Goal: Information Seeking & Learning: Find specific page/section

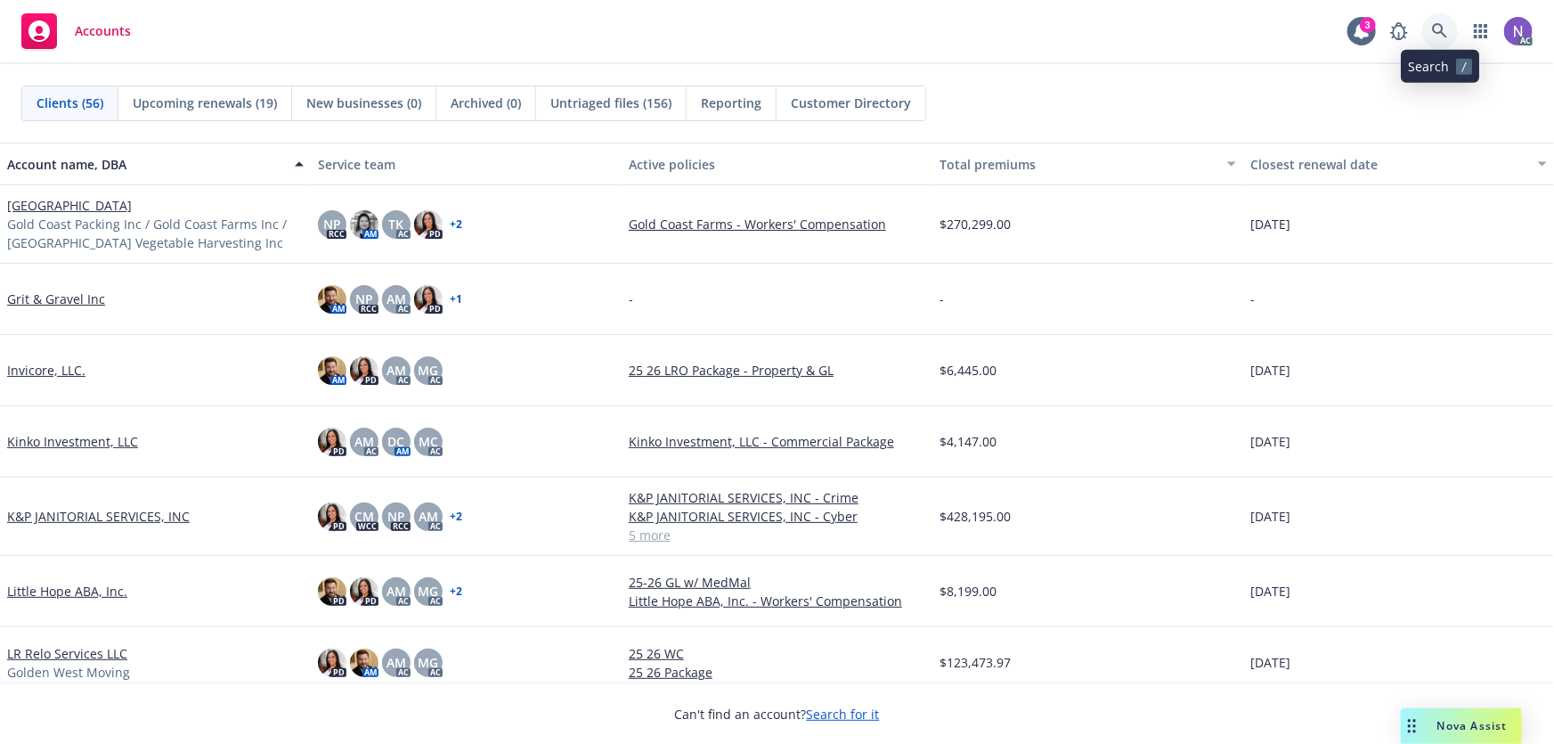
click at [1432, 28] on icon at bounding box center [1440, 31] width 16 height 16
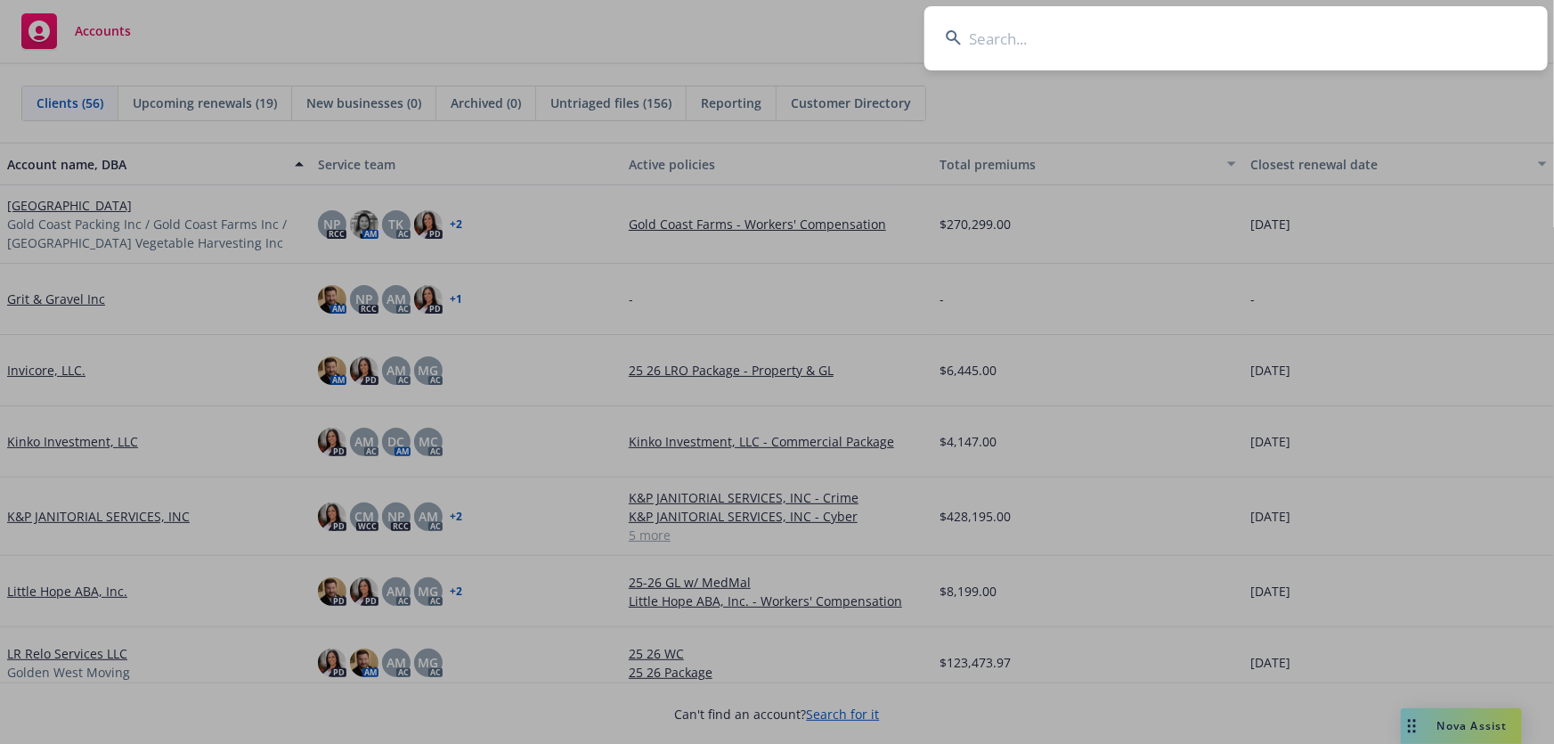
type input "I"
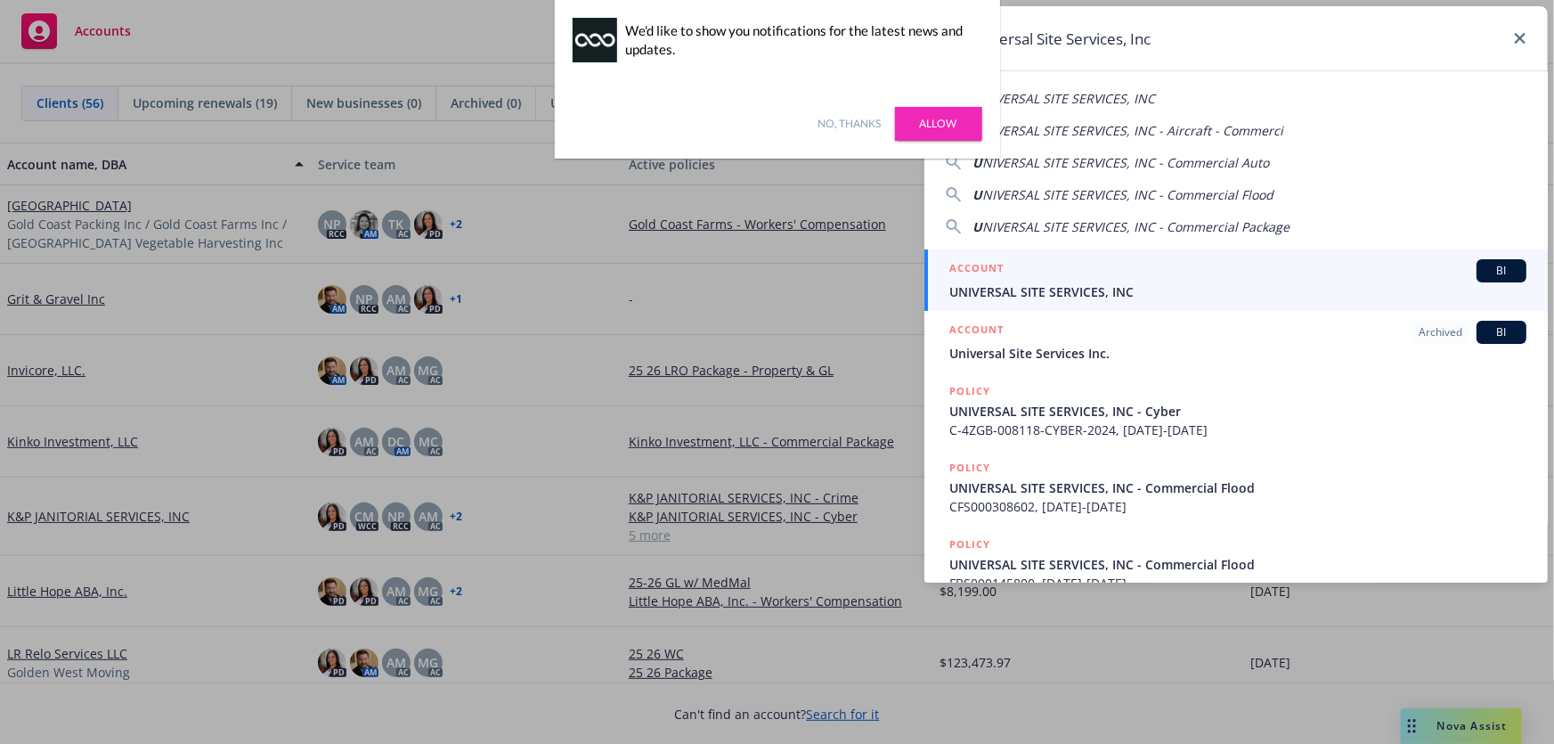
type input "Universal Site Services, Inc"
click at [1102, 285] on span "UNIVERSAL SITE SERVICES, INC" at bounding box center [1237, 291] width 577 height 19
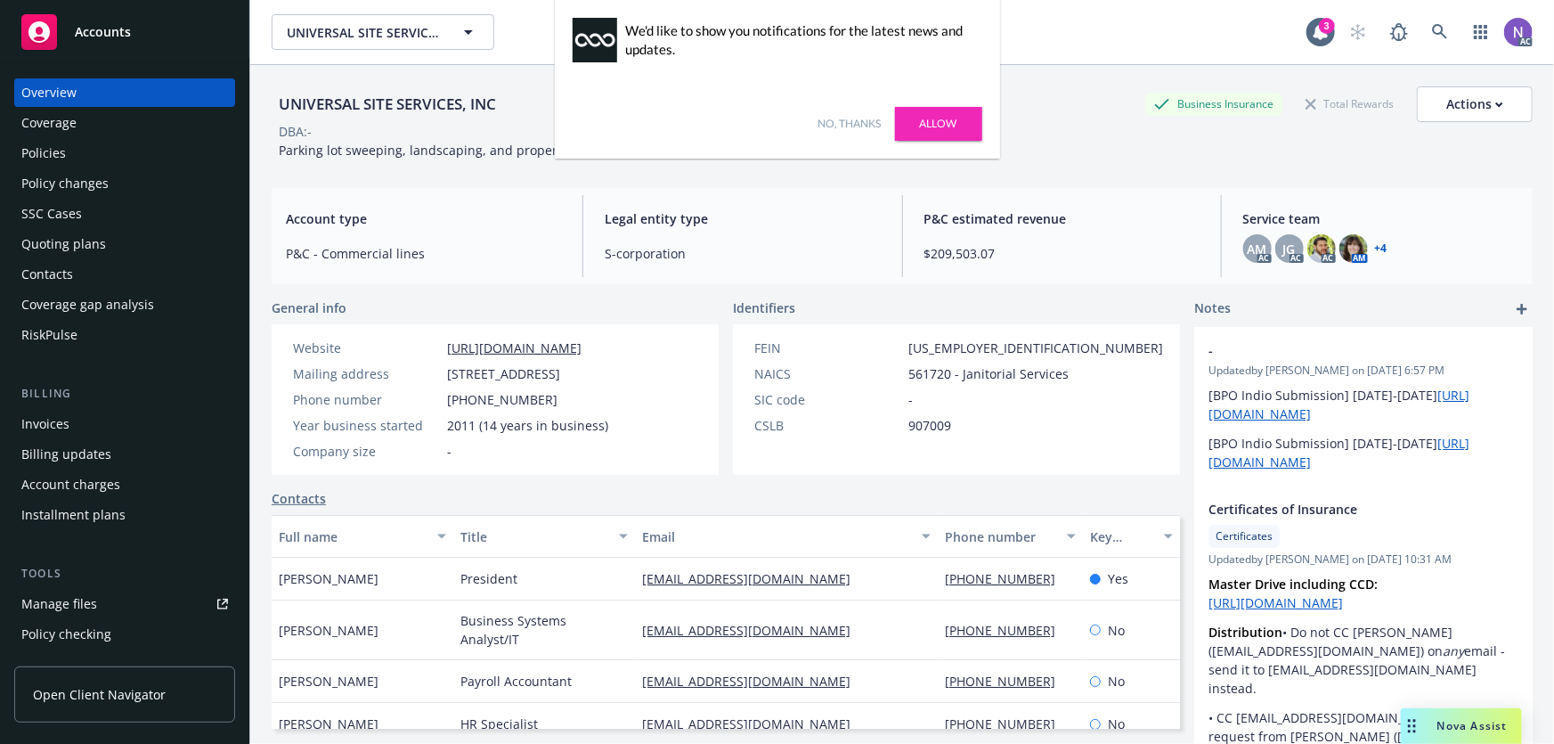
click at [856, 125] on link "No, thanks" at bounding box center [849, 124] width 63 height 16
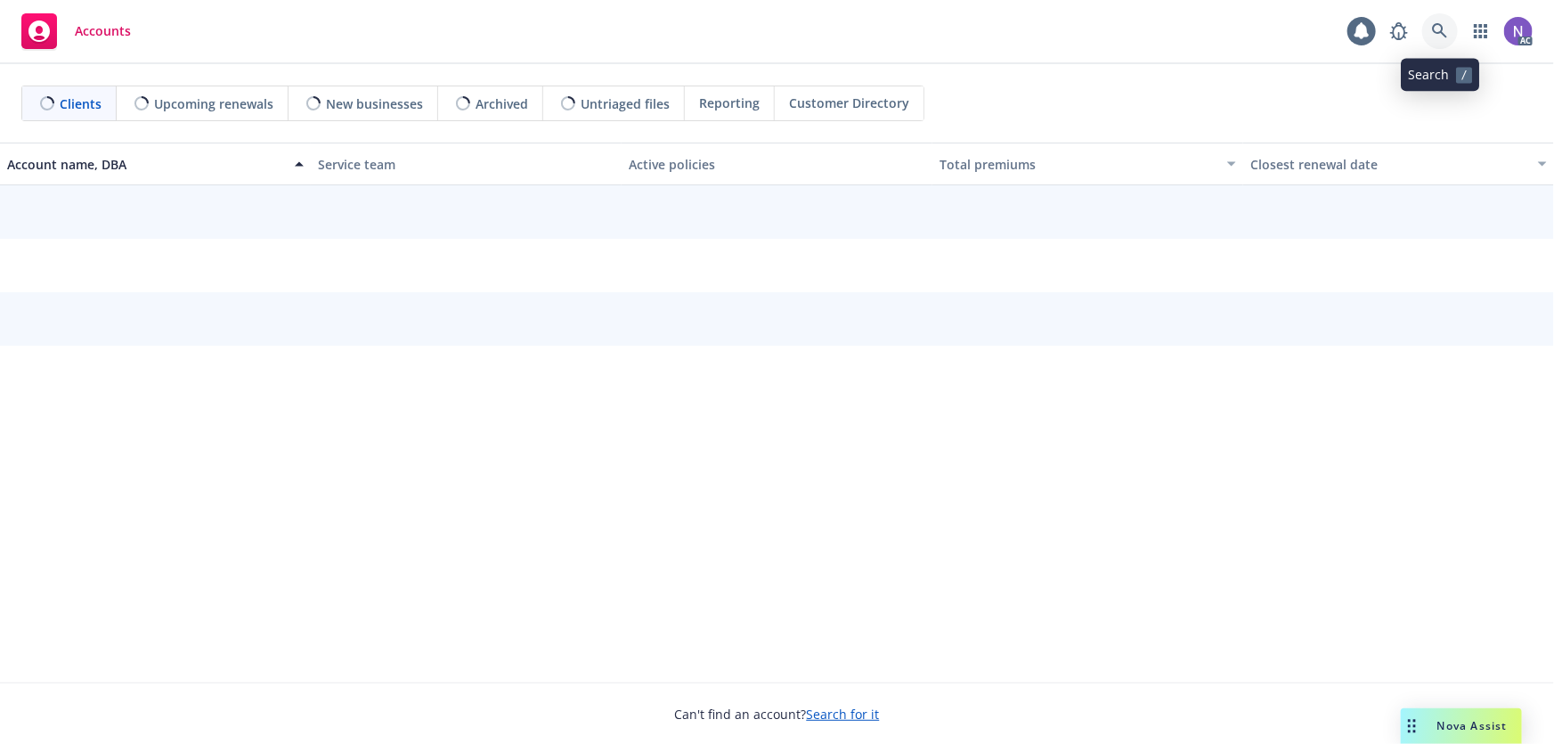
click at [1441, 43] on link at bounding box center [1440, 31] width 36 height 36
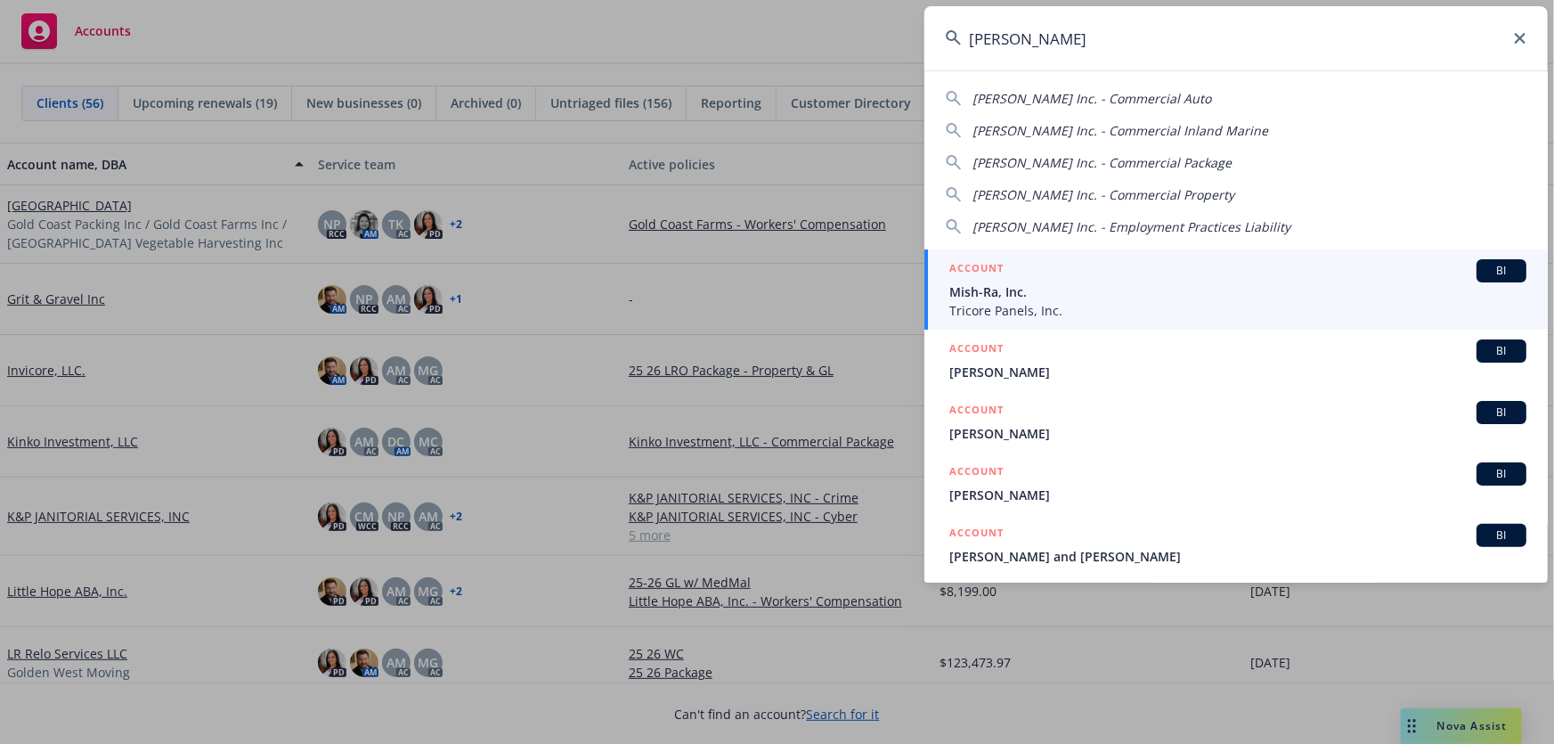
type input "[PERSON_NAME]"
click at [1035, 302] on span "Tricore Panels, Inc." at bounding box center [1237, 310] width 577 height 19
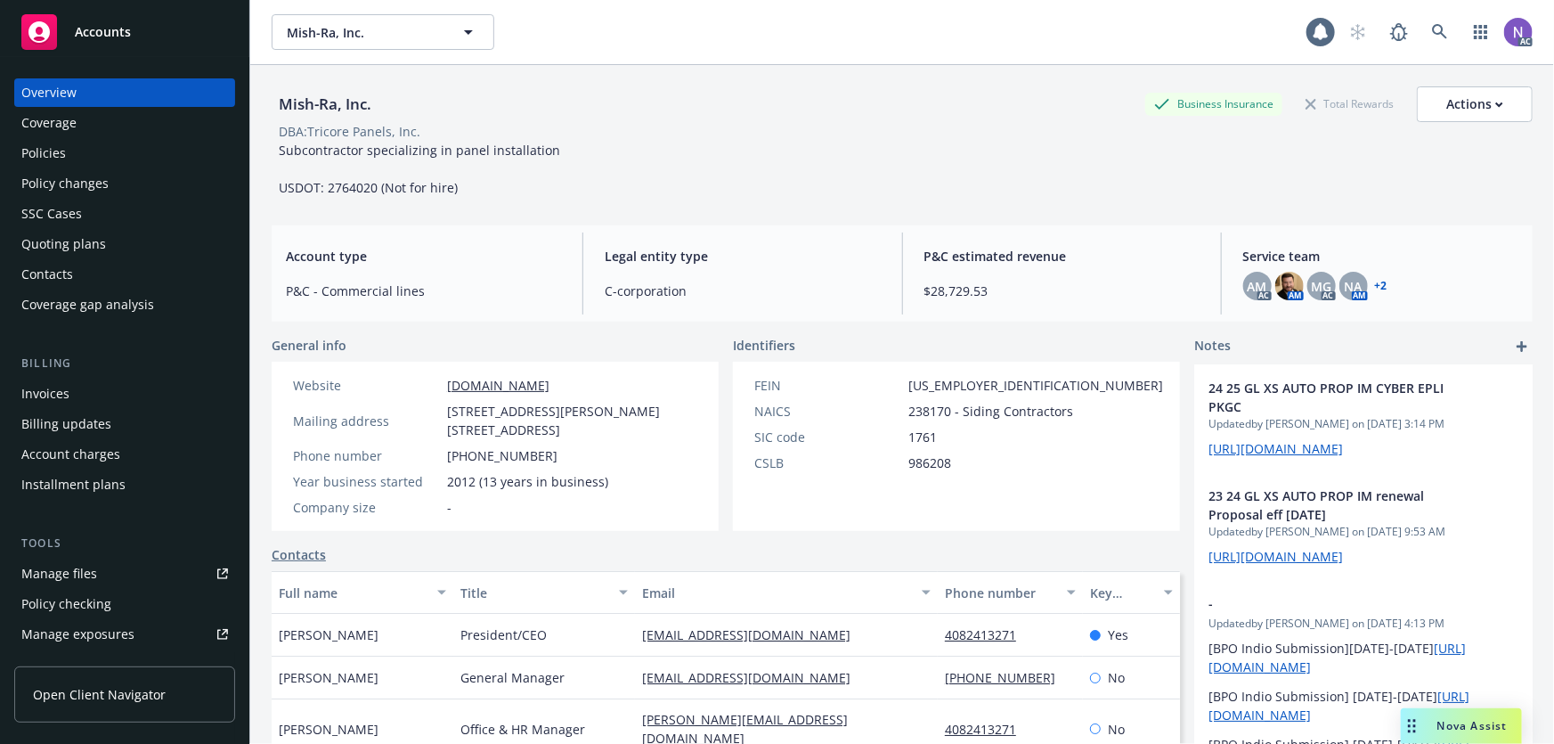
click at [135, 162] on div "Policies" at bounding box center [124, 153] width 207 height 29
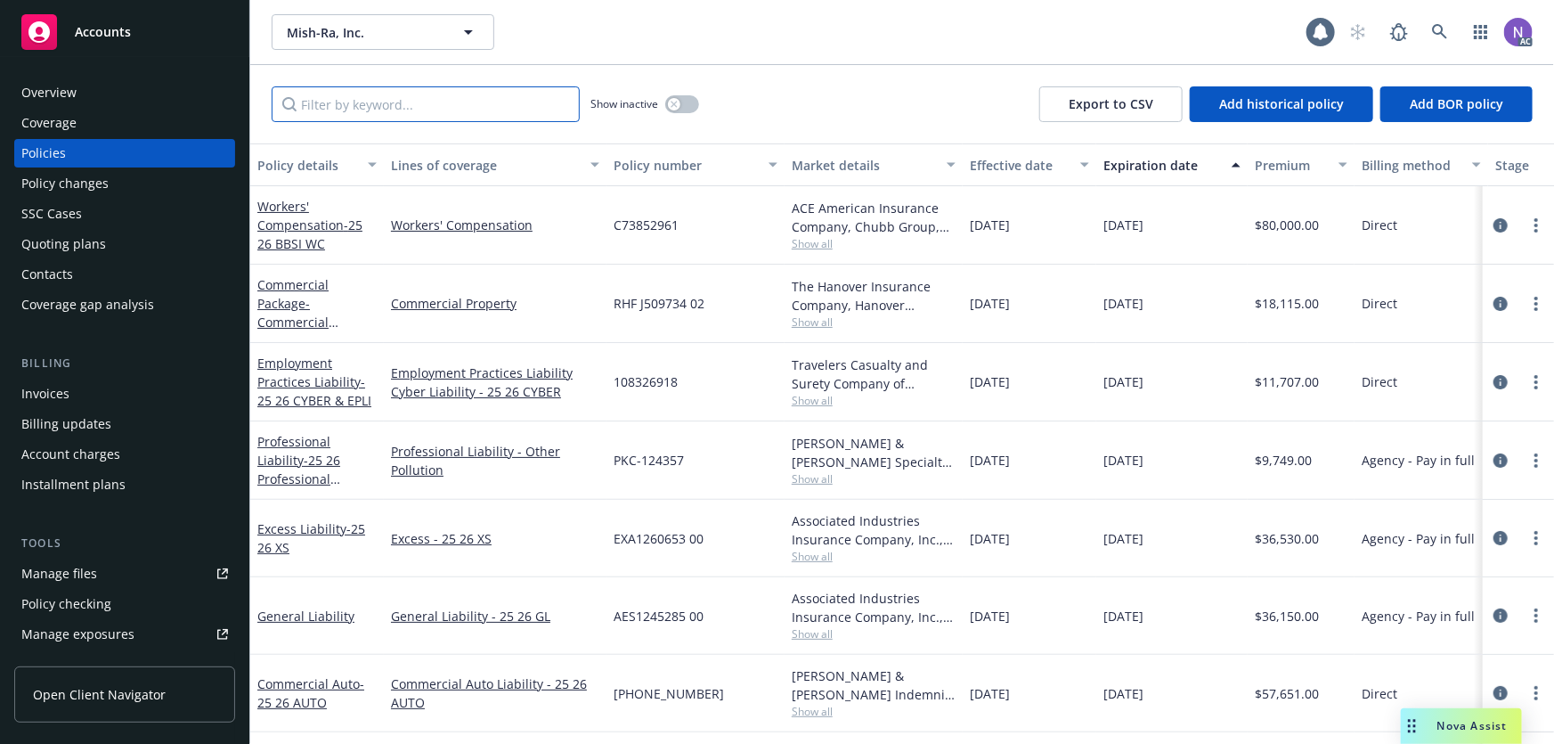
click at [444, 93] on input "Filter by keyword..." at bounding box center [426, 104] width 308 height 36
drag, startPoint x: 680, startPoint y: 107, endPoint x: 620, endPoint y: 108, distance: 60.6
click at [680, 107] on button "button" at bounding box center [682, 104] width 34 height 18
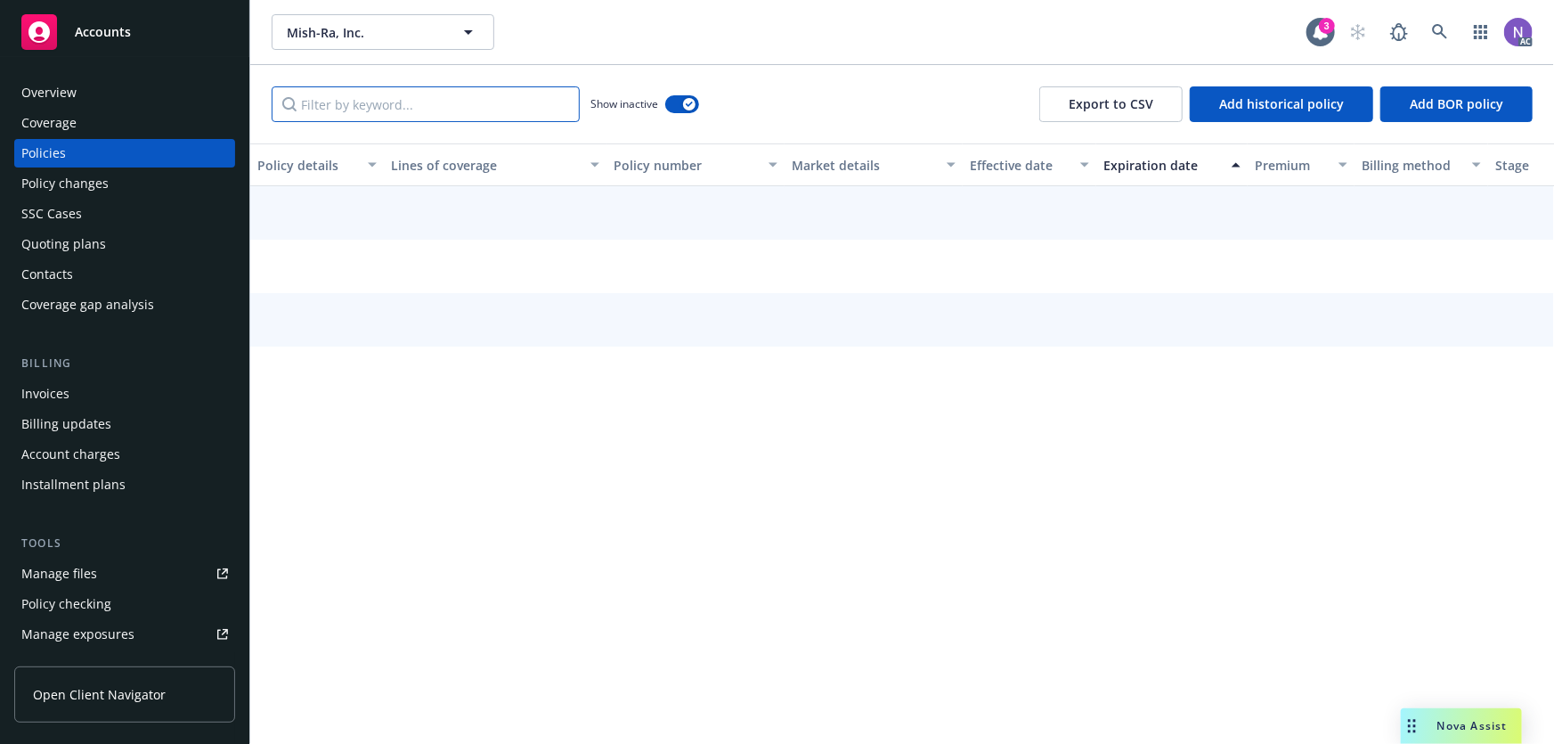
click at [430, 108] on input "Filter by keyword..." at bounding box center [426, 104] width 308 height 36
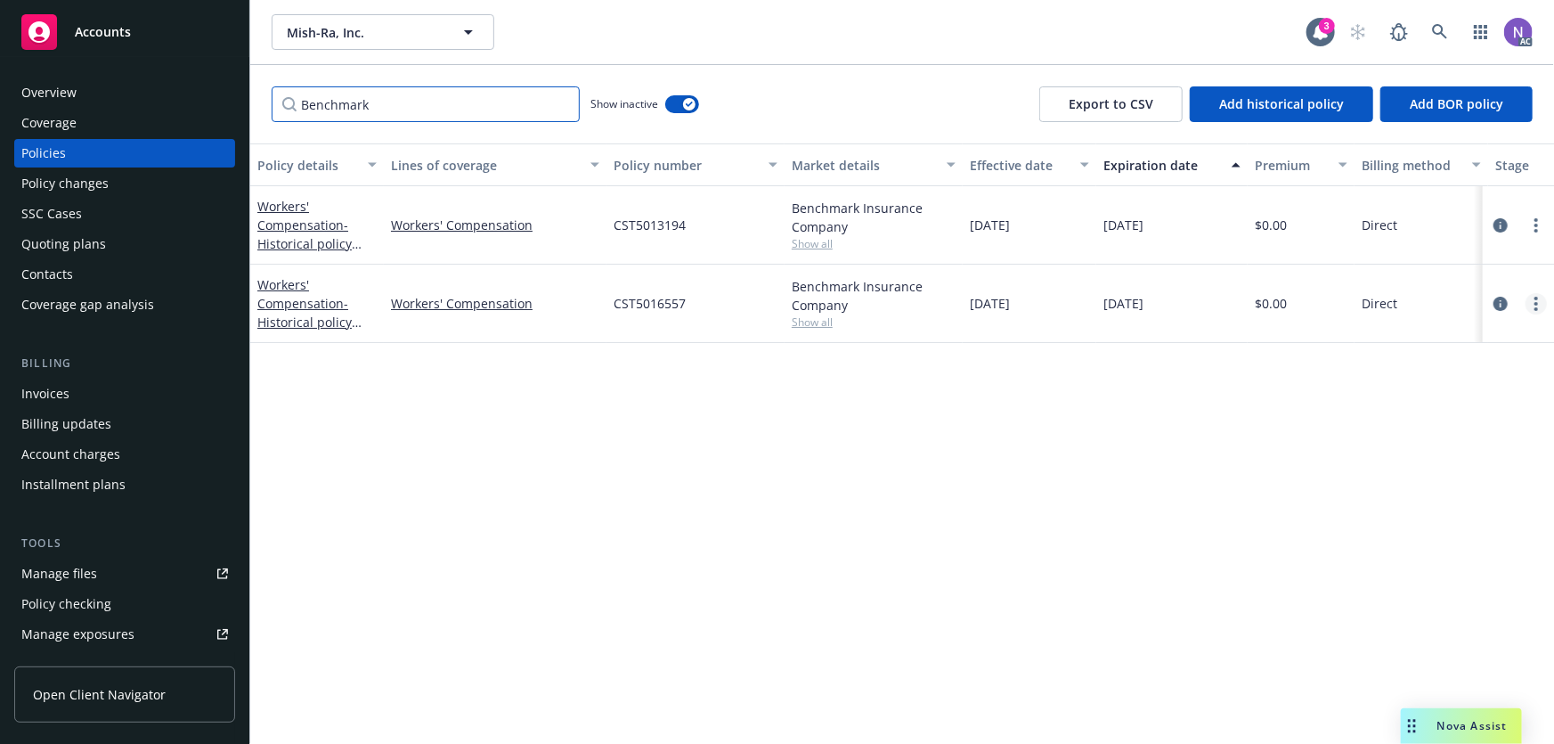
type input "Benchmark"
click at [1537, 297] on circle "more" at bounding box center [1537, 299] width 4 height 4
click at [1411, 541] on link "Copy logging email" at bounding box center [1442, 553] width 209 height 36
